Goal: Task Accomplishment & Management: Use online tool/utility

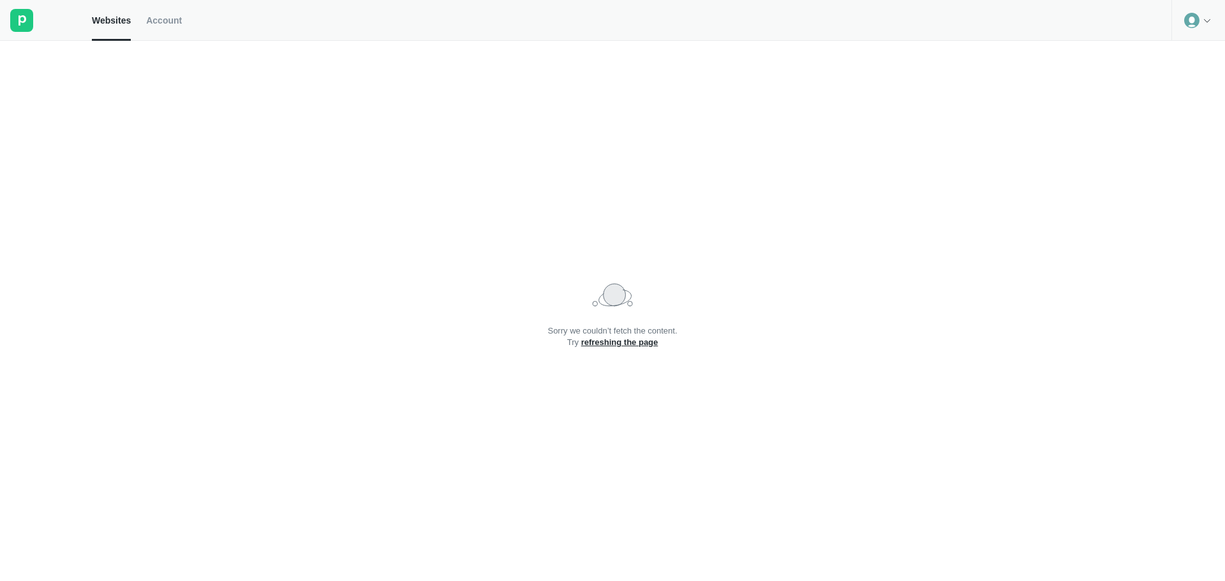
click at [1198, 15] on icon at bounding box center [1191, 20] width 15 height 15
click at [1199, 59] on div "Logout" at bounding box center [1198, 53] width 52 height 18
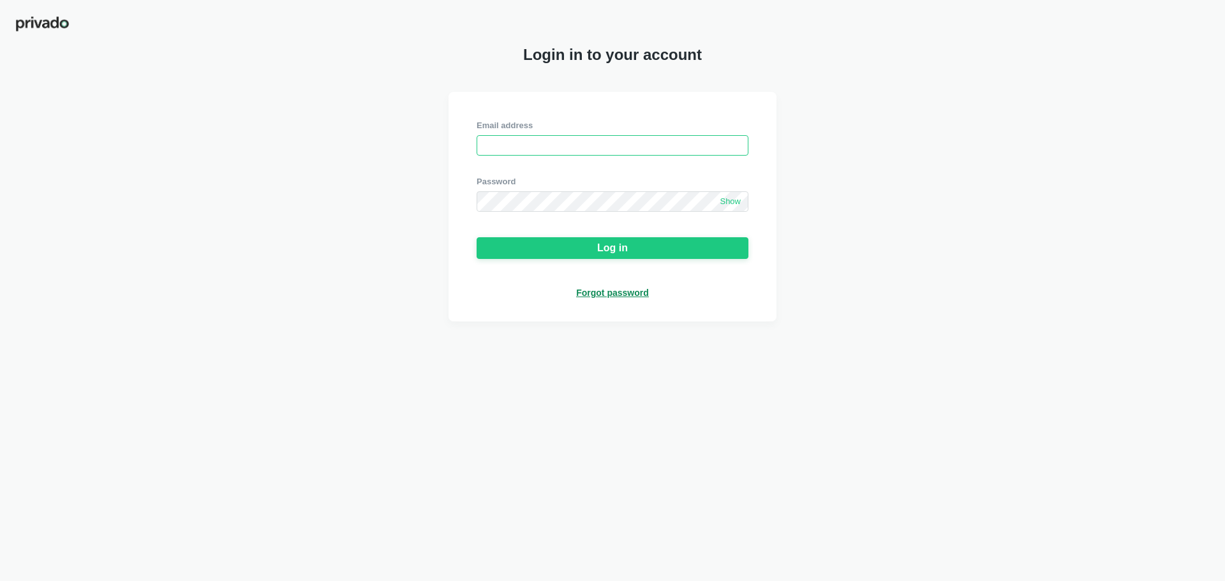
type input "[EMAIL_ADDRESS][DOMAIN_NAME]"
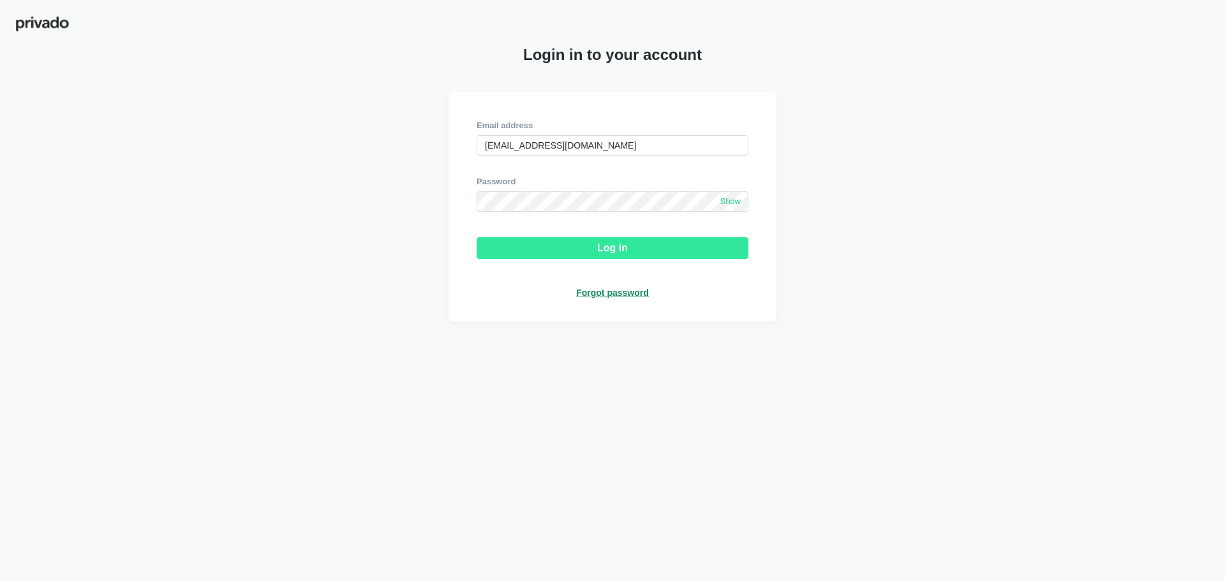
click at [575, 255] on button "Log in" at bounding box center [613, 248] width 272 height 22
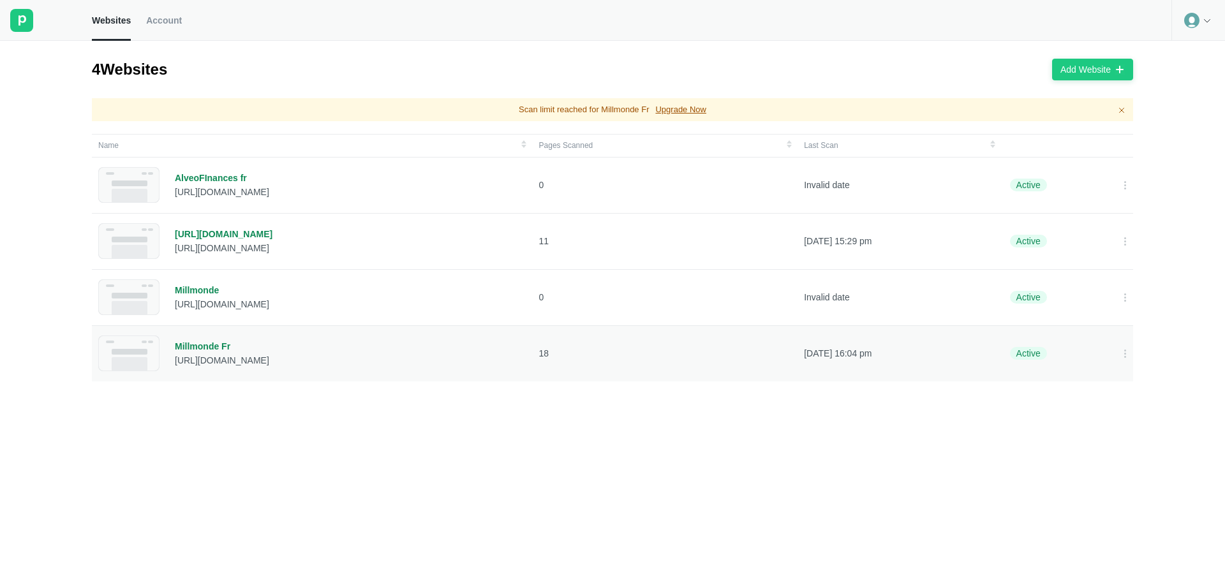
click at [223, 327] on td "Millmonde Fr [URL][DOMAIN_NAME]" at bounding box center [312, 353] width 441 height 56
click at [210, 347] on div "Millmonde Fr" at bounding box center [222, 346] width 94 height 11
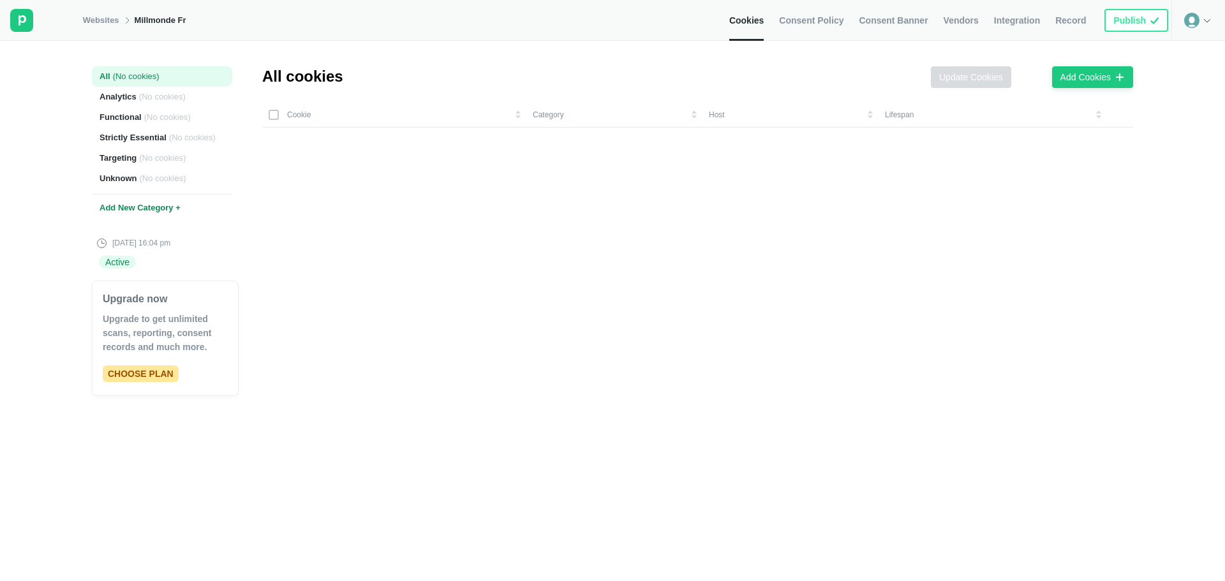
click at [843, 20] on span "Consent Policy" at bounding box center [811, 20] width 64 height 11
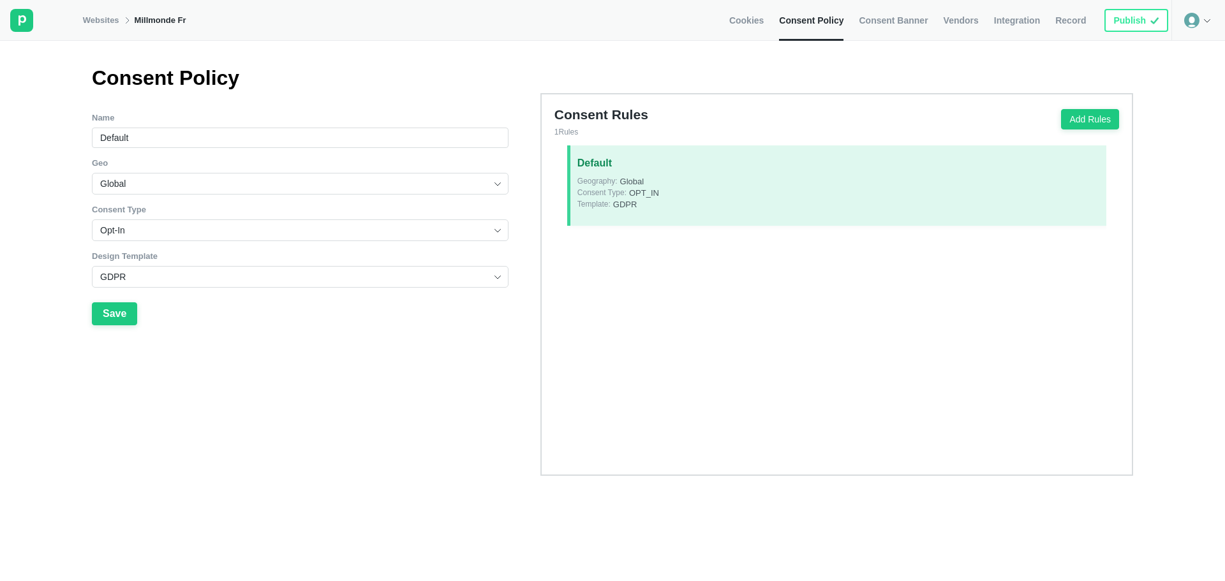
click at [758, 27] on link "Cookies" at bounding box center [746, 20] width 34 height 41
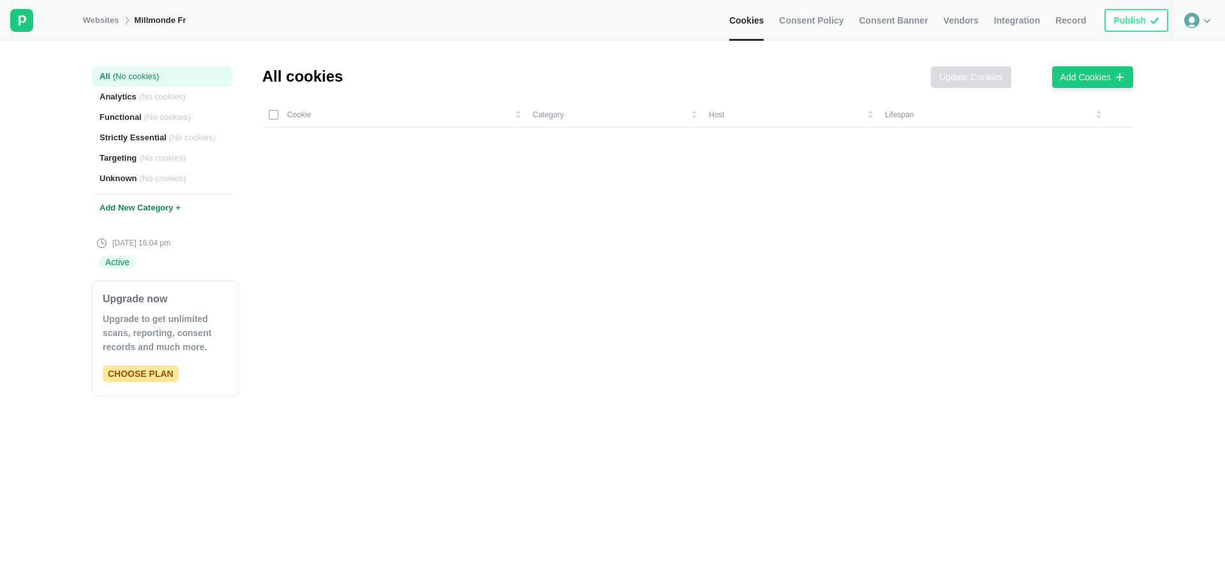
click at [1074, 22] on span "Record" at bounding box center [1070, 20] width 31 height 11
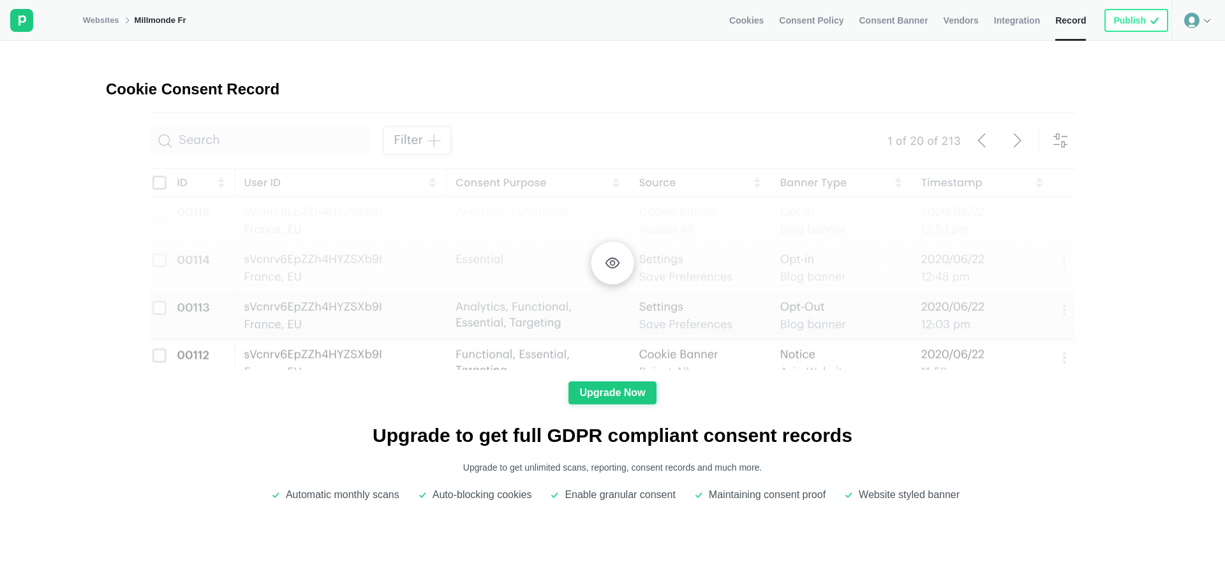
click at [764, 19] on span "Cookies" at bounding box center [746, 20] width 34 height 11
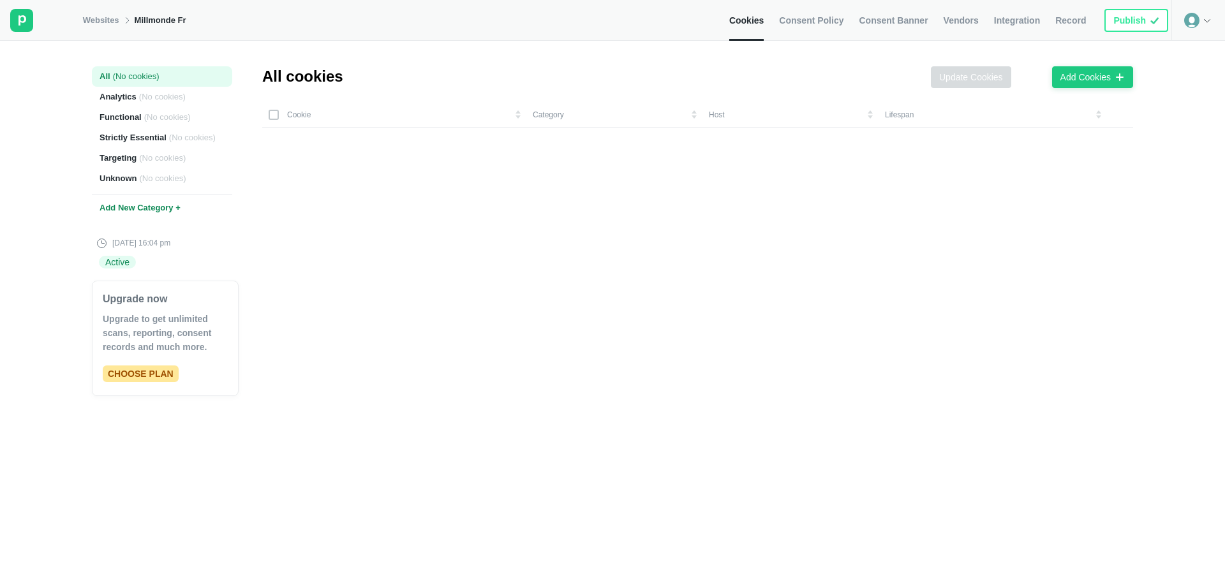
click at [953, 396] on div "Cookie Category Host Lifespan" at bounding box center [702, 332] width 880 height 461
click at [1195, 27] on icon at bounding box center [1191, 20] width 15 height 15
click at [1201, 14] on div at bounding box center [1198, 20] width 54 height 41
click at [1021, 22] on span "Integration" at bounding box center [1017, 20] width 46 height 11
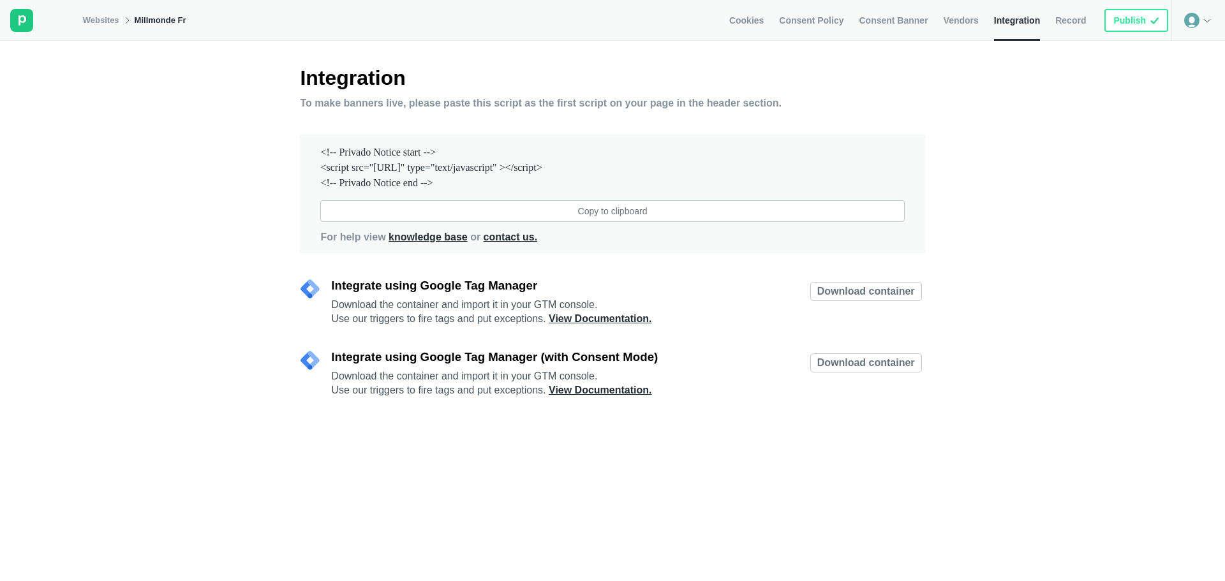
click at [967, 18] on span "Vendors" at bounding box center [960, 20] width 35 height 11
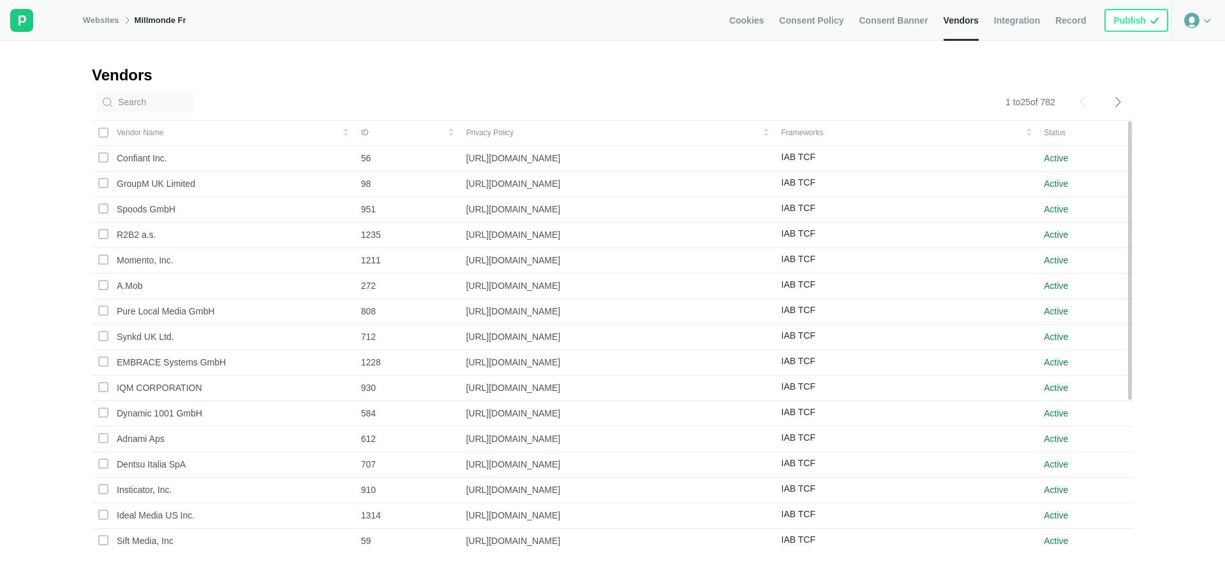
click at [906, 22] on span "Consent Banner" at bounding box center [893, 20] width 69 height 11
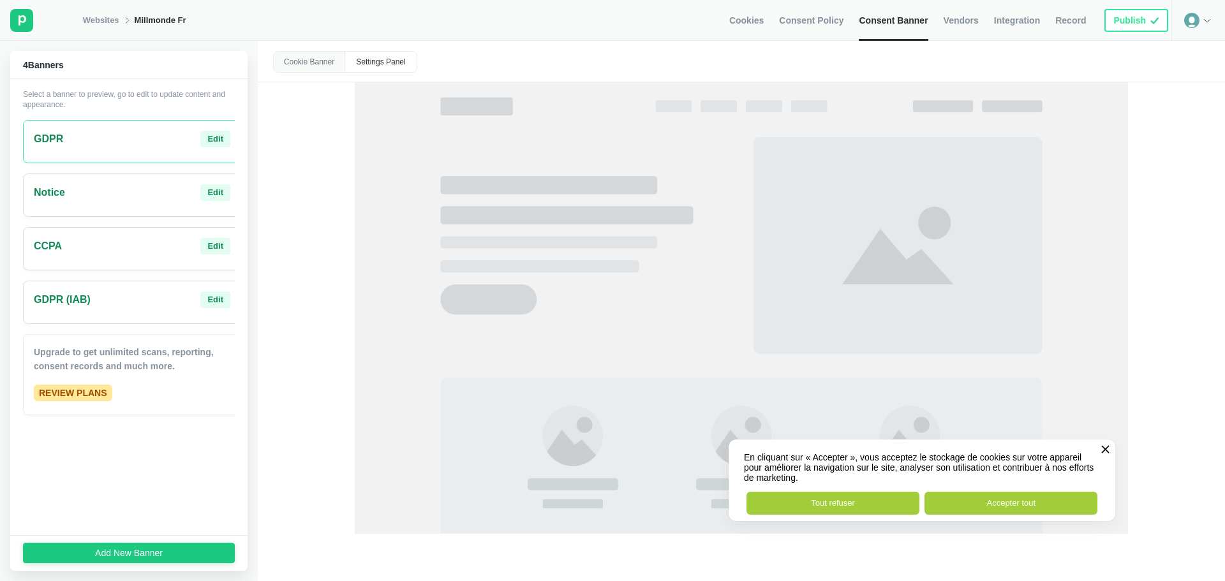
click at [764, 8] on link "Cookies" at bounding box center [746, 20] width 34 height 41
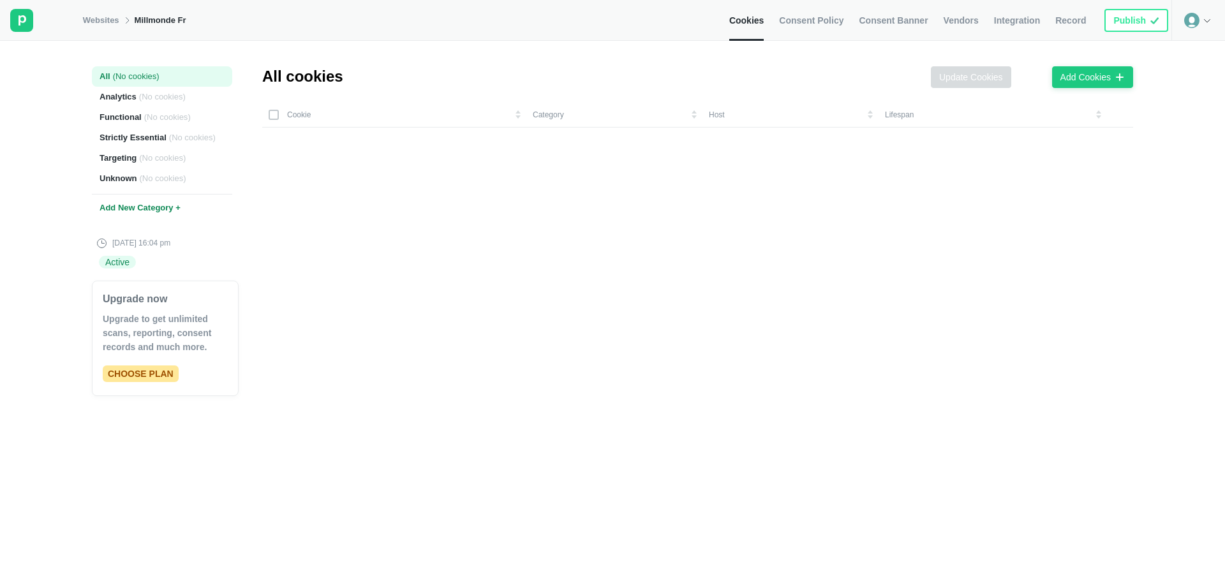
click at [19, 17] on icon at bounding box center [21, 20] width 23 height 23
drag, startPoint x: 1080, startPoint y: 17, endPoint x: 1078, endPoint y: 24, distance: 7.9
click at [1080, 18] on span "Record" at bounding box center [1070, 20] width 31 height 11
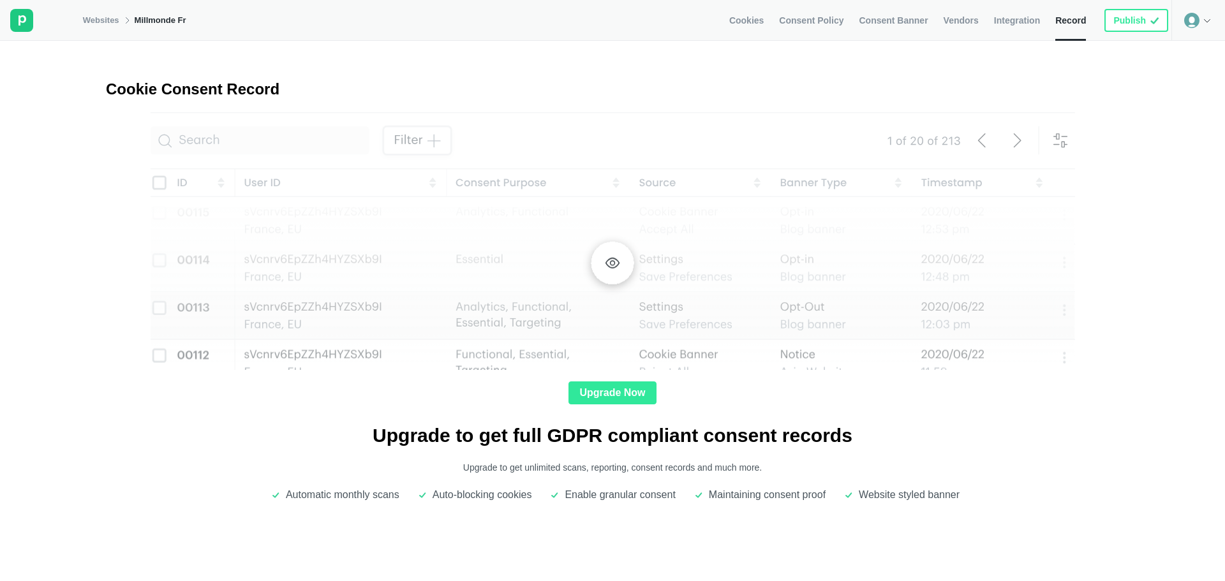
click at [598, 392] on div "Upgrade Now" at bounding box center [612, 392] width 66 height 11
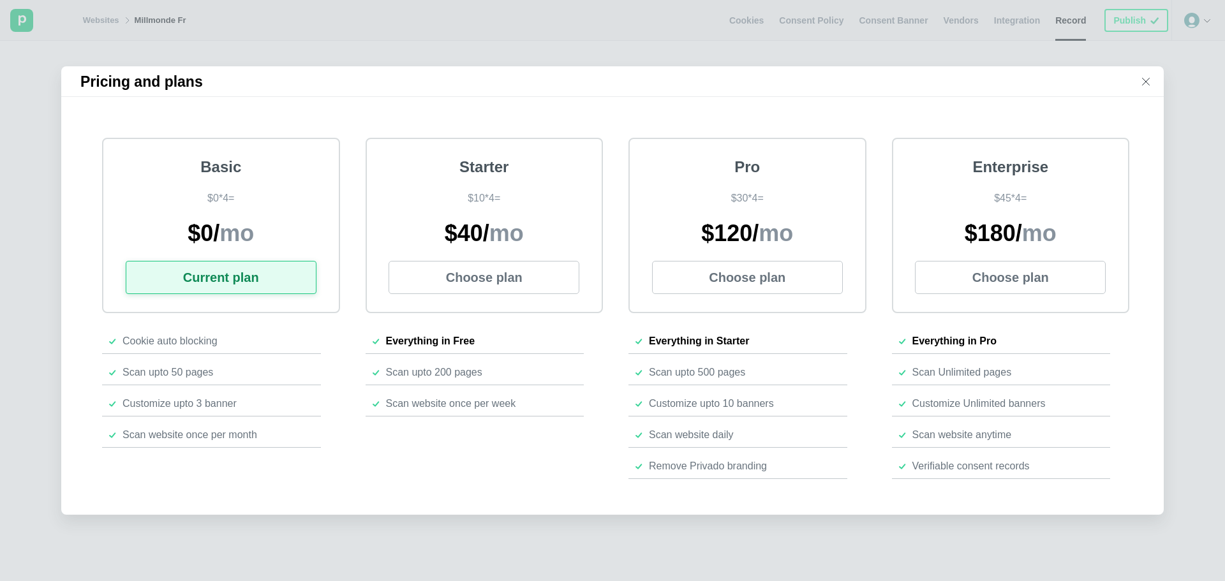
click at [562, 536] on div "Pricing and plans Basic $ 0 * 4 = $ 0 / mo Current plan Cookie auto blocking Sc…" at bounding box center [612, 290] width 1225 height 581
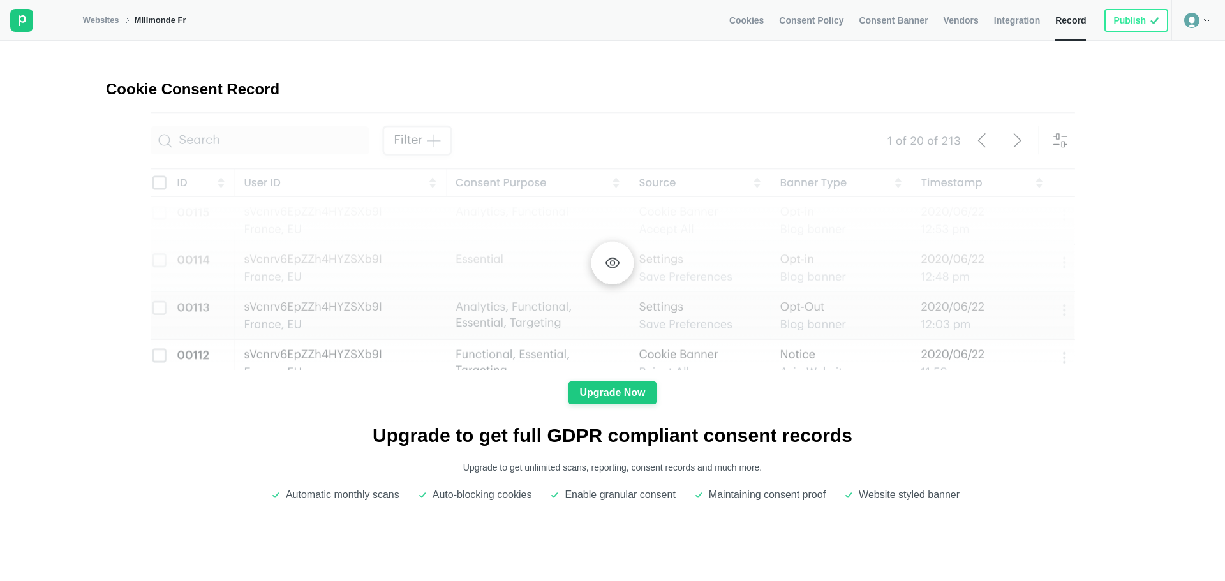
click at [764, 27] on link "Cookies" at bounding box center [746, 20] width 34 height 41
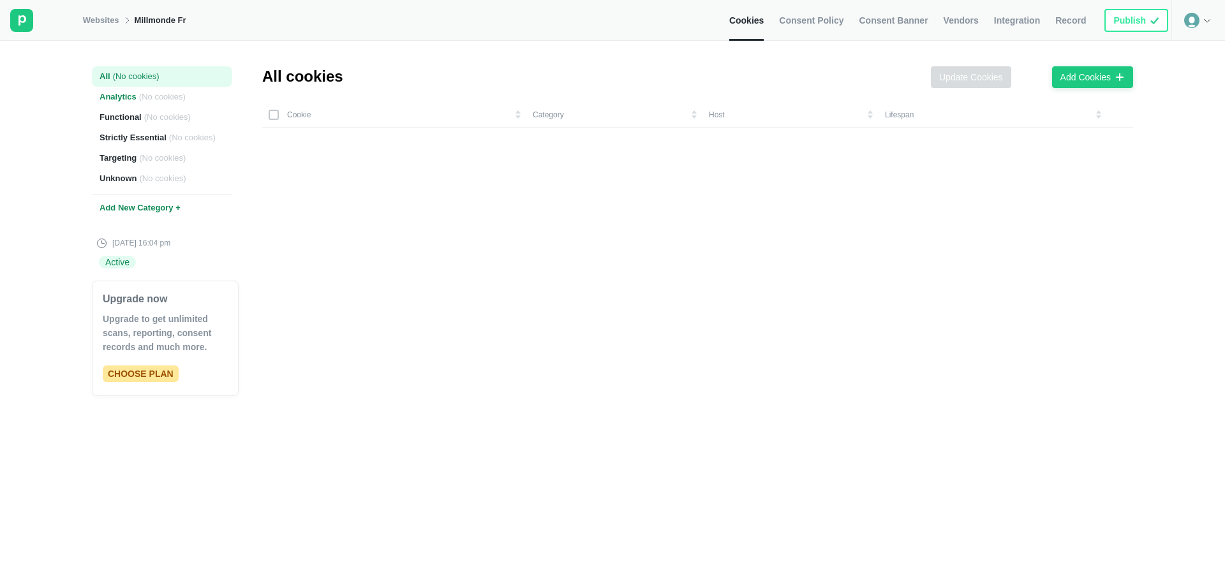
click at [151, 98] on span "( No cookies )" at bounding box center [162, 96] width 47 height 11
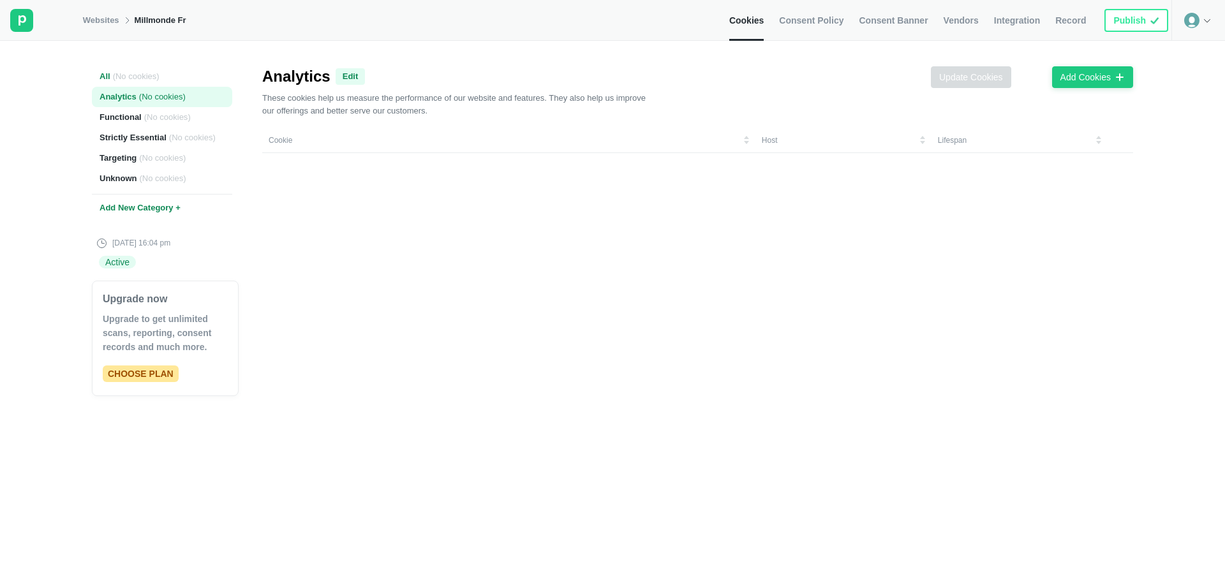
click at [147, 85] on div "All ( No cookies )" at bounding box center [162, 76] width 140 height 20
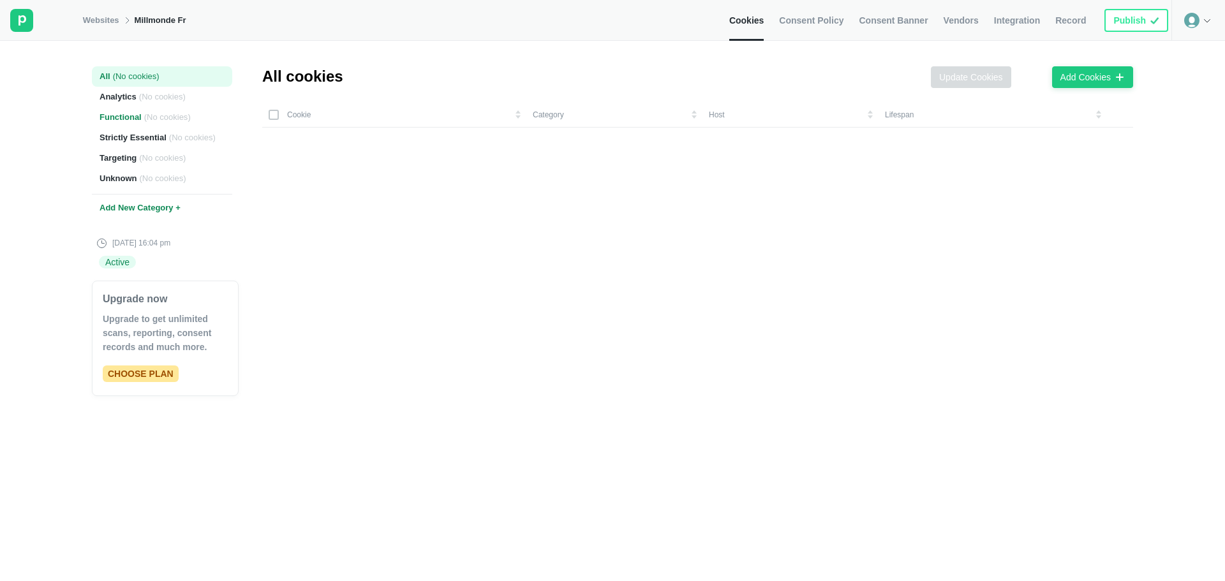
click at [144, 117] on span "( No cookies )" at bounding box center [167, 117] width 47 height 11
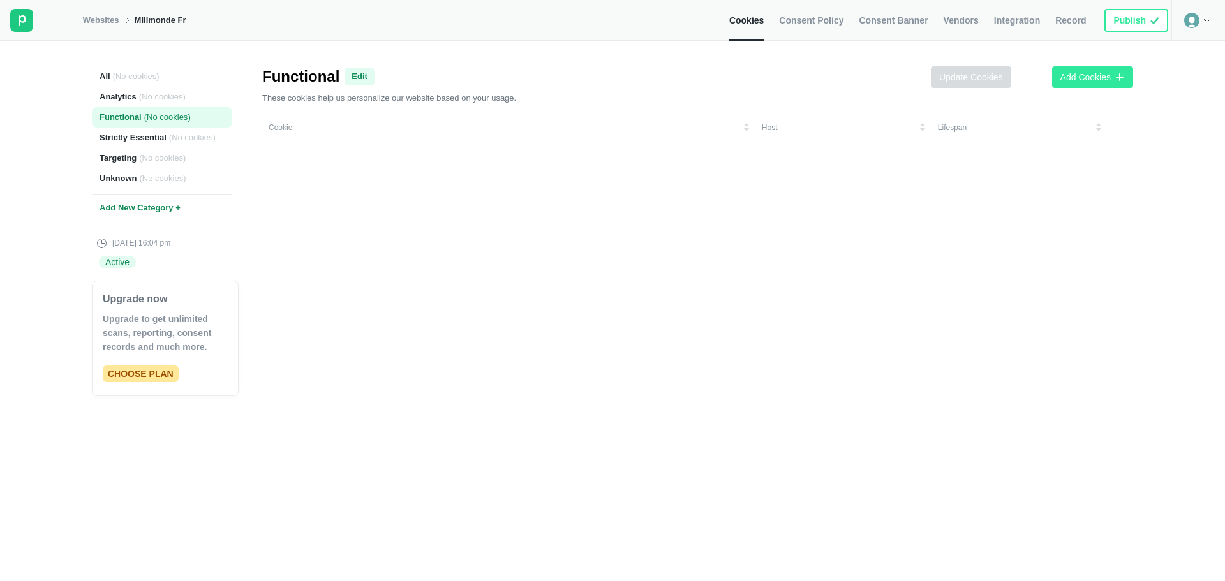
click at [1079, 73] on div "Add Cookies" at bounding box center [1085, 76] width 50 height 11
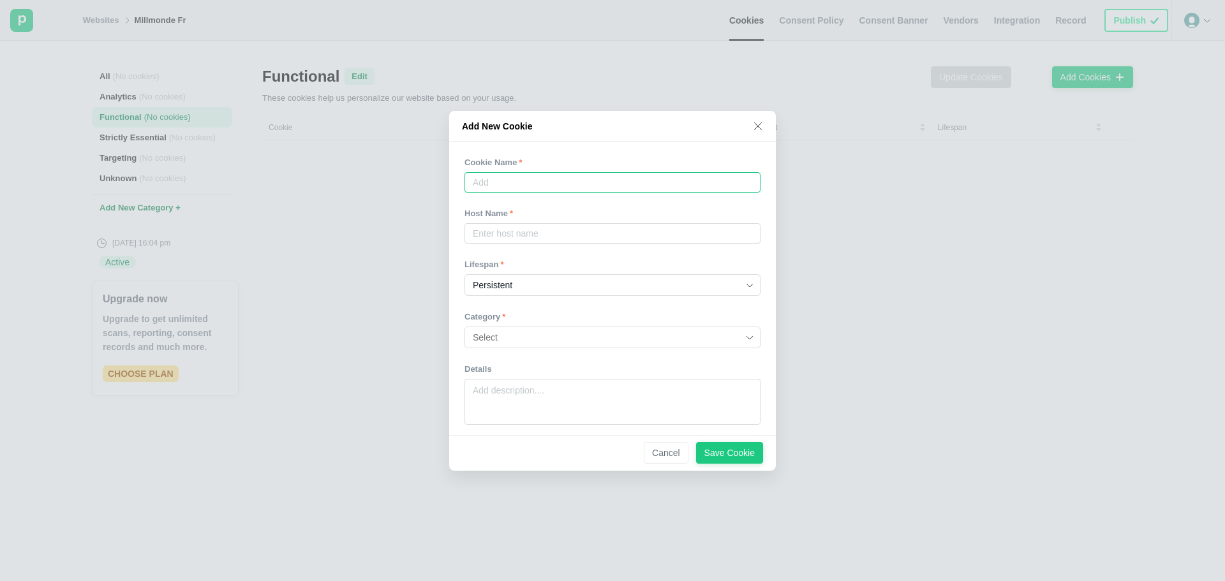
click at [543, 190] on input "text" at bounding box center [612, 182] width 296 height 20
click at [552, 238] on input "text" at bounding box center [612, 233] width 296 height 20
click at [563, 301] on div at bounding box center [612, 303] width 296 height 15
click at [756, 119] on div "Add New Cookie" at bounding box center [612, 126] width 327 height 31
click at [763, 120] on div "Add New Cookie" at bounding box center [612, 126] width 327 height 31
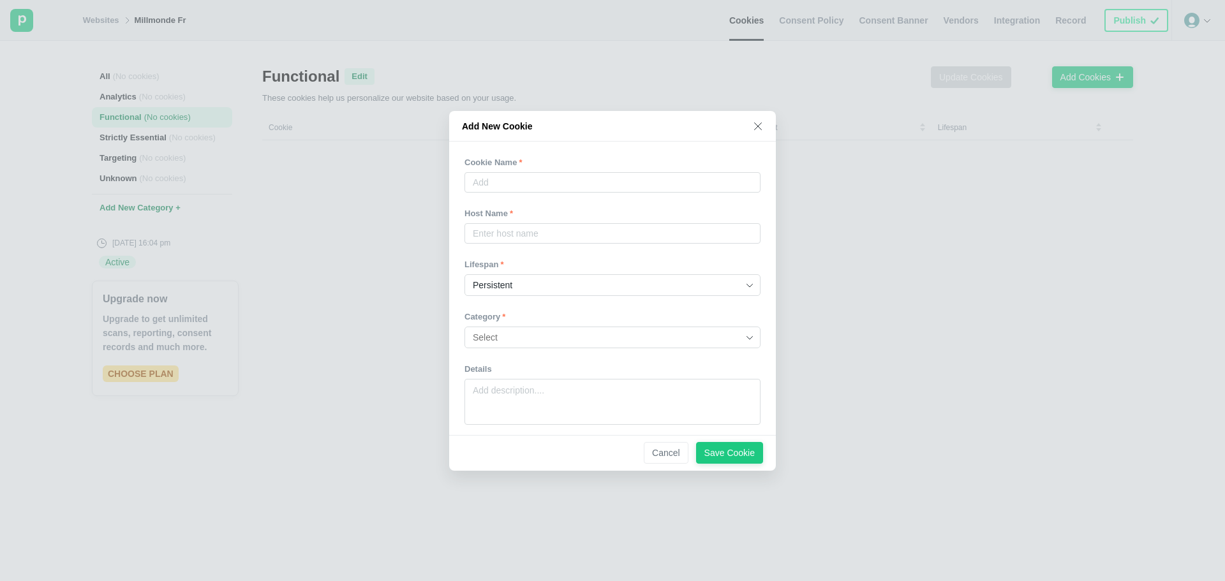
click at [756, 126] on icon at bounding box center [758, 126] width 10 height 10
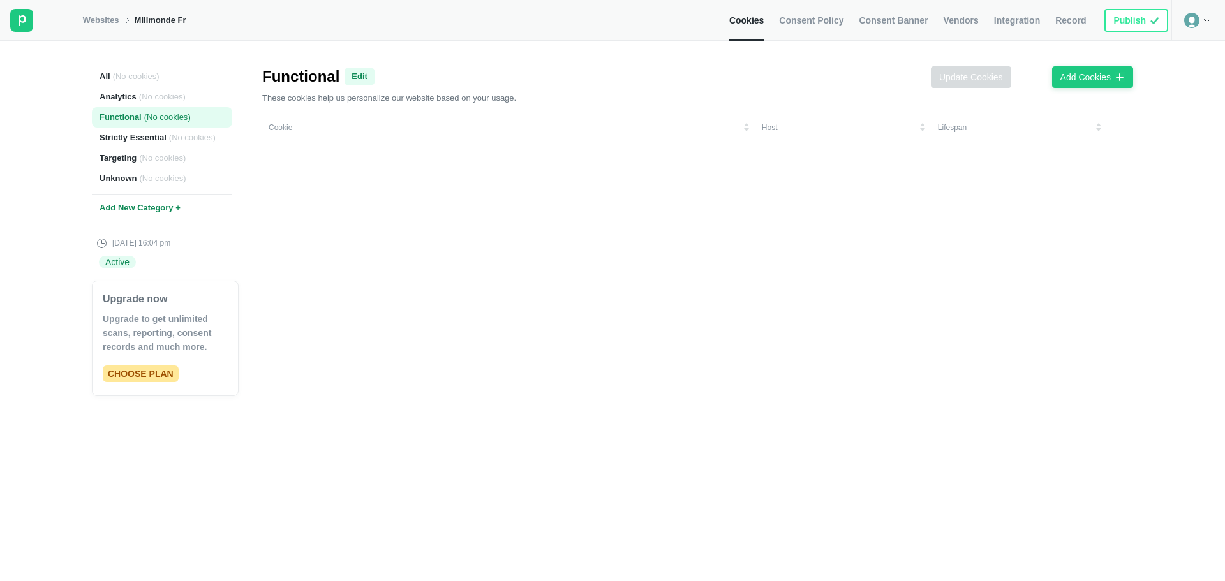
click at [1201, 17] on div at bounding box center [1198, 20] width 54 height 41
click at [36, 17] on div at bounding box center [41, 20] width 83 height 41
click at [115, 24] on link "Websites" at bounding box center [101, 20] width 36 height 11
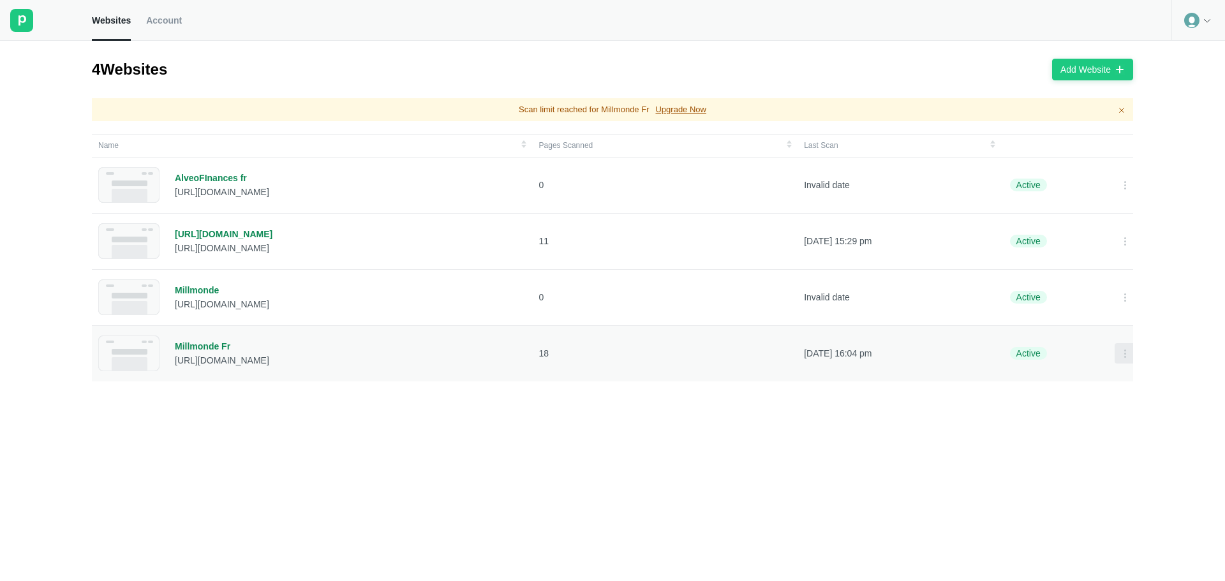
click at [1114, 362] on div at bounding box center [1124, 353] width 20 height 20
click at [1116, 291] on div at bounding box center [1124, 297] width 20 height 20
click at [1086, 300] on div "Scan Now" at bounding box center [1079, 299] width 50 height 18
click at [196, 344] on div "Millmonde Fr" at bounding box center [222, 346] width 94 height 11
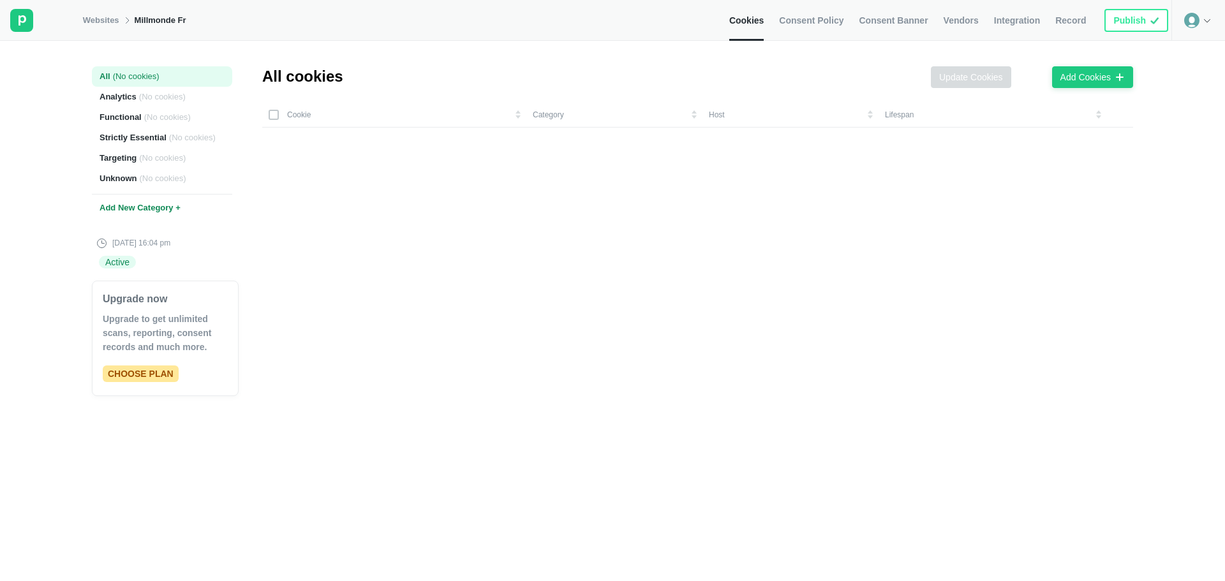
drag, startPoint x: 1048, startPoint y: 215, endPoint x: 999, endPoint y: 198, distance: 52.1
click at [1044, 218] on div "Cookie Category Host Lifespan" at bounding box center [702, 332] width 880 height 461
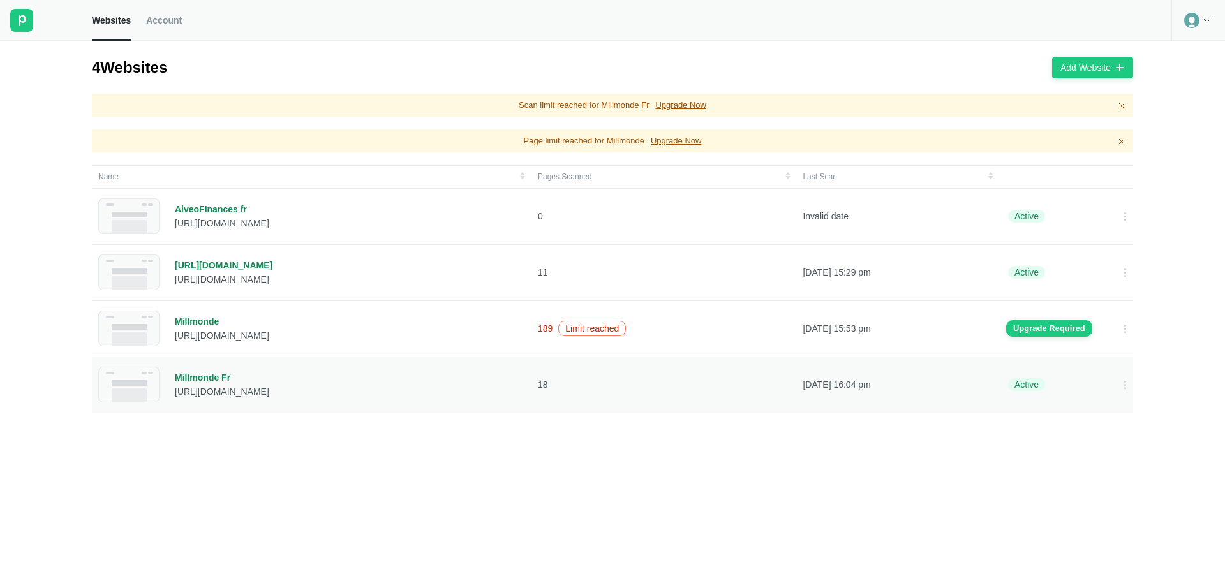
click at [202, 373] on div "Millmonde Fr" at bounding box center [222, 377] width 94 height 11
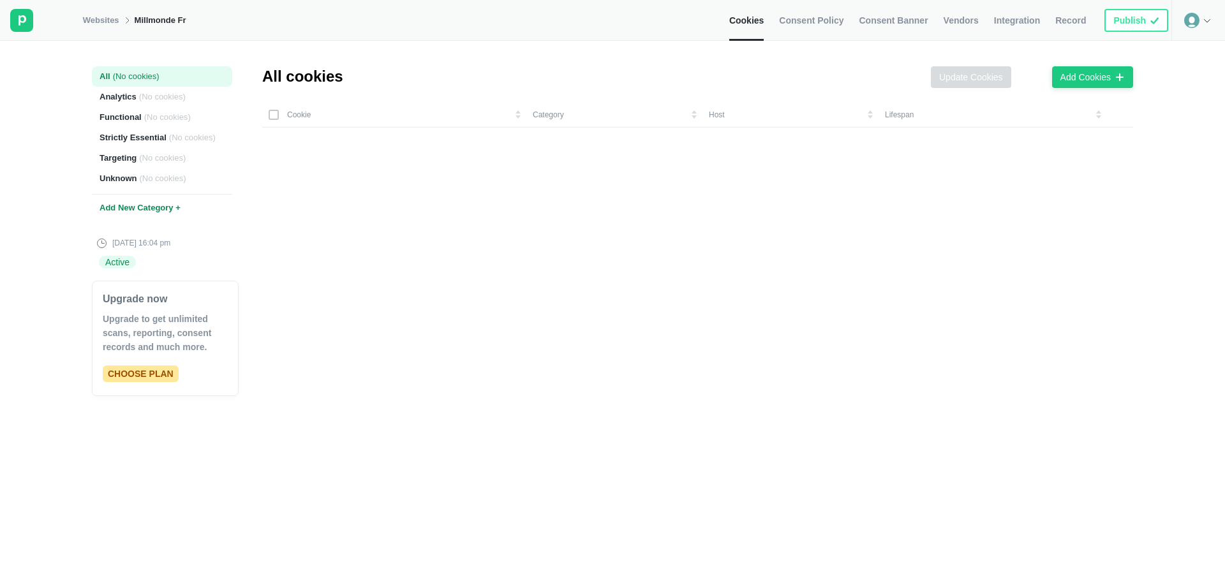
click at [918, 29] on link "Consent Banner" at bounding box center [893, 20] width 69 height 41
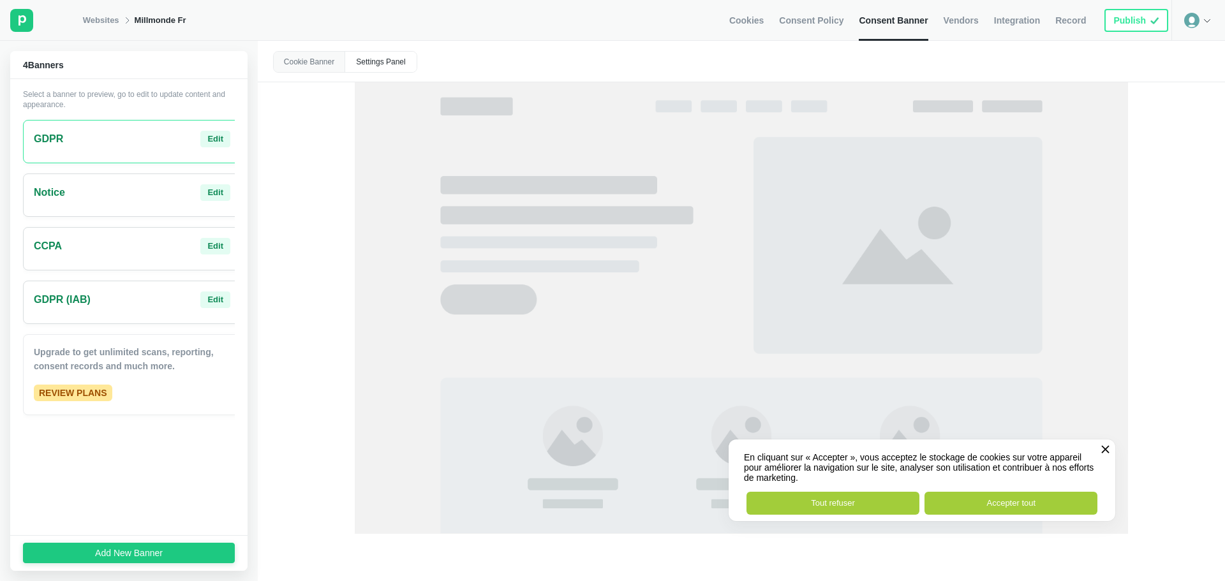
click at [971, 38] on link "Vendors" at bounding box center [960, 20] width 35 height 41
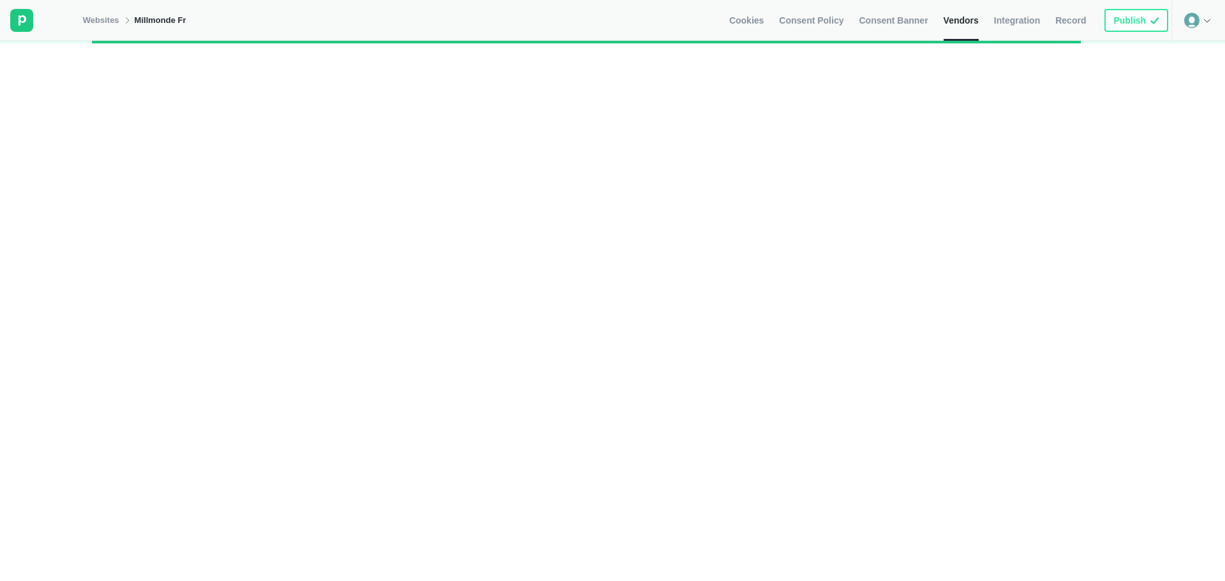
click at [1039, 17] on span "Integration" at bounding box center [1017, 20] width 46 height 11
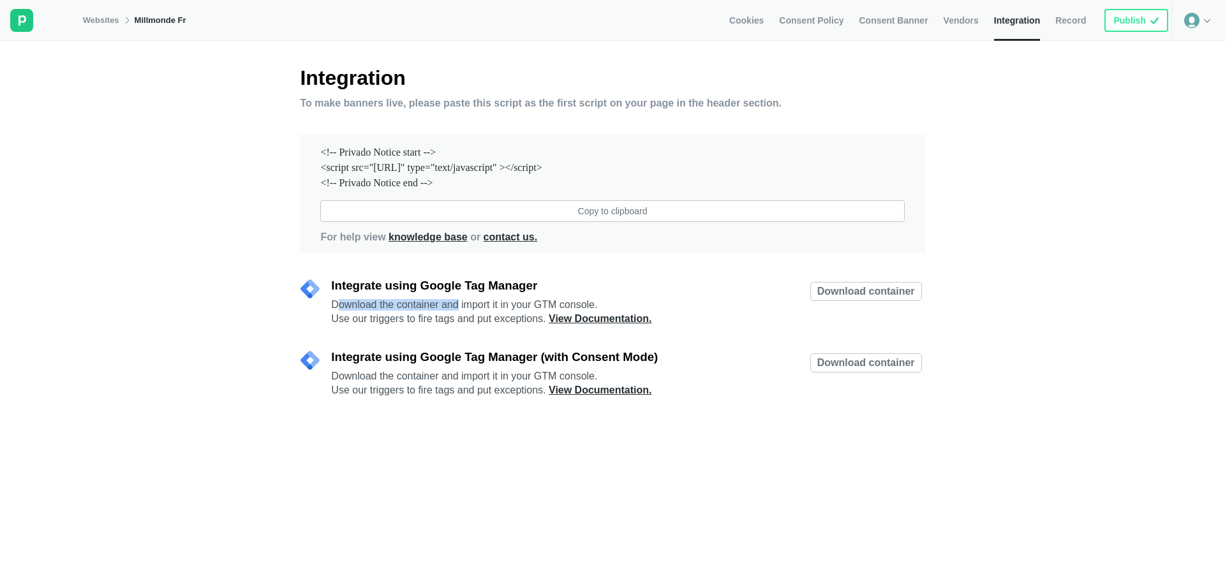
drag, startPoint x: 339, startPoint y: 316, endPoint x: 459, endPoint y: 315, distance: 120.6
click at [459, 311] on p "Download the container and import it in your GTM console." at bounding box center [518, 304] width 375 height 11
click at [526, 318] on div "Download the container and import it in your GTM console. Use our triggers to f…" at bounding box center [518, 312] width 375 height 26
click at [551, 311] on p "Download the container and import it in your GTM console." at bounding box center [518, 304] width 375 height 11
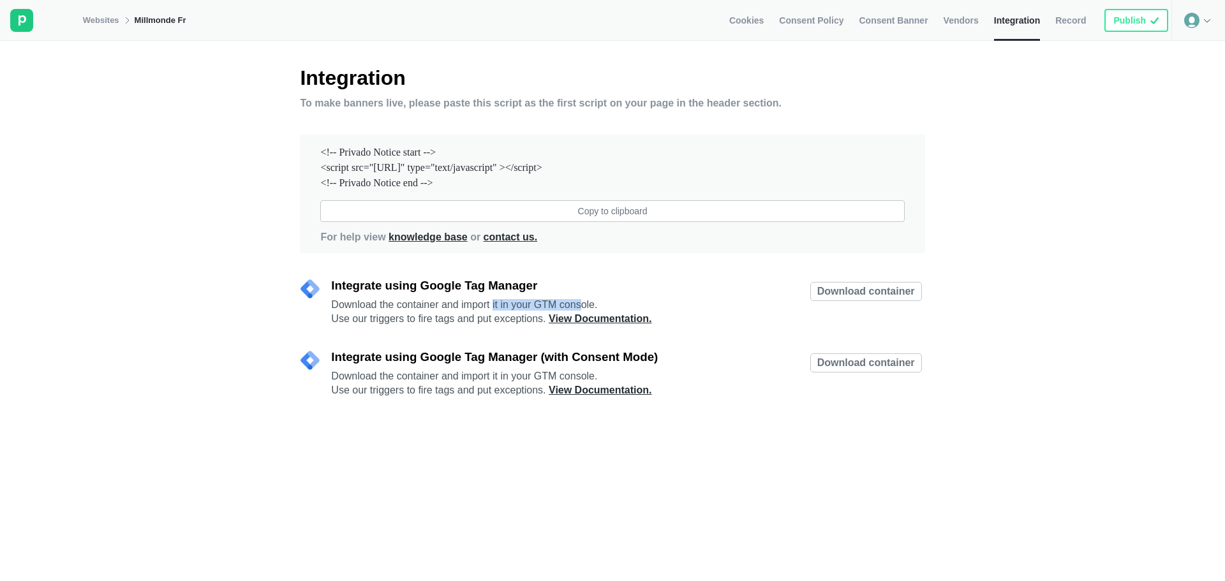
drag, startPoint x: 520, startPoint y: 316, endPoint x: 593, endPoint y: 316, distance: 72.7
click at [588, 311] on p "Download the container and import it in your GTM console." at bounding box center [518, 304] width 375 height 11
click at [593, 311] on p "Download the container and import it in your GTM console." at bounding box center [518, 304] width 375 height 11
drag, startPoint x: 437, startPoint y: 368, endPoint x: 471, endPoint y: 369, distance: 34.5
click at [457, 364] on h3 "Integrate using Google Tag Manager (with Consent Mode)" at bounding box center [518, 357] width 375 height 14
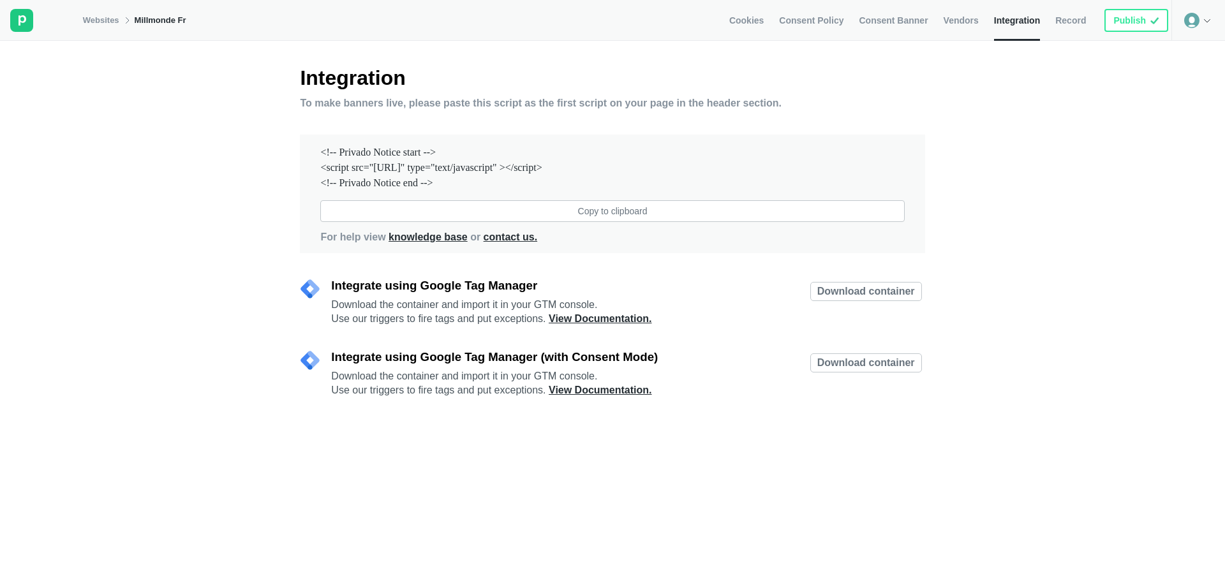
click at [471, 364] on h3 "Integrate using Google Tag Manager (with Consent Mode)" at bounding box center [518, 357] width 375 height 14
click at [866, 373] on link "Download container" at bounding box center [866, 362] width 112 height 19
click at [858, 297] on link "Download container" at bounding box center [866, 291] width 112 height 19
click at [760, 313] on div "Download container" at bounding box center [815, 302] width 219 height 46
click at [1021, 390] on div "Integration To make banners live, please paste this script as the first script …" at bounding box center [612, 336] width 1225 height 540
